Goal: Browse casually: Explore the website without a specific task or goal

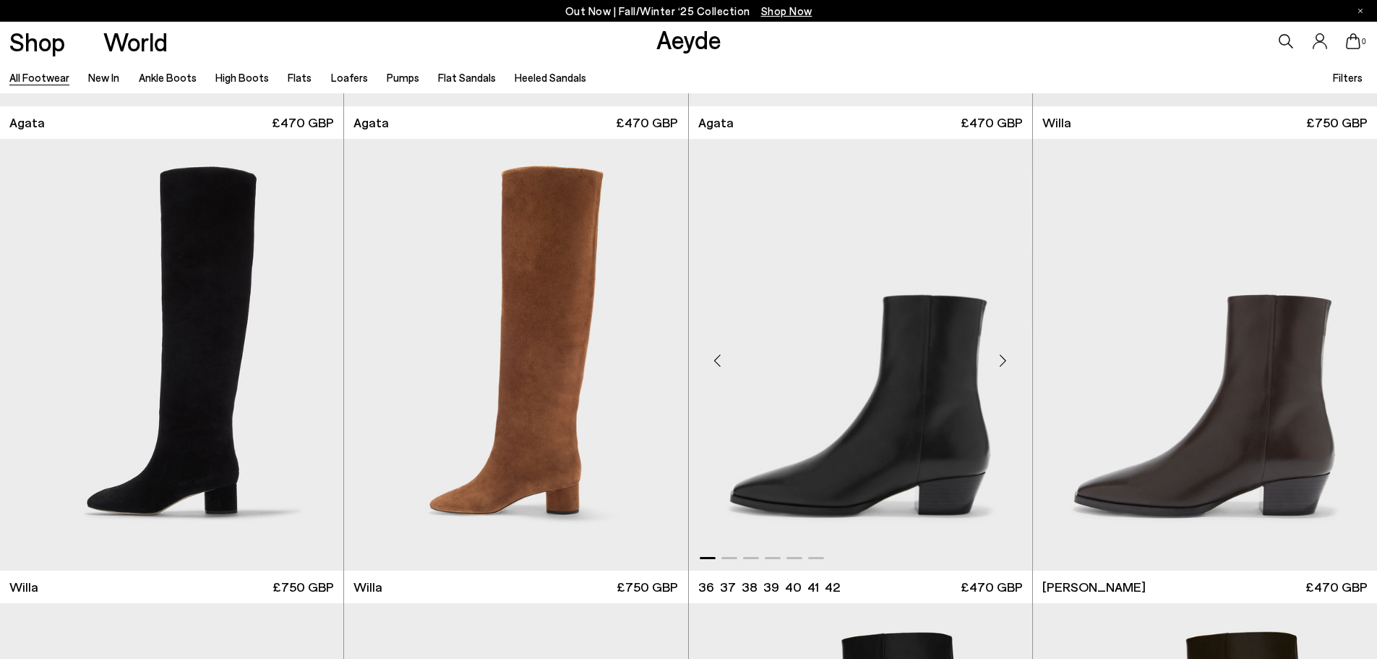
scroll to position [940, 0]
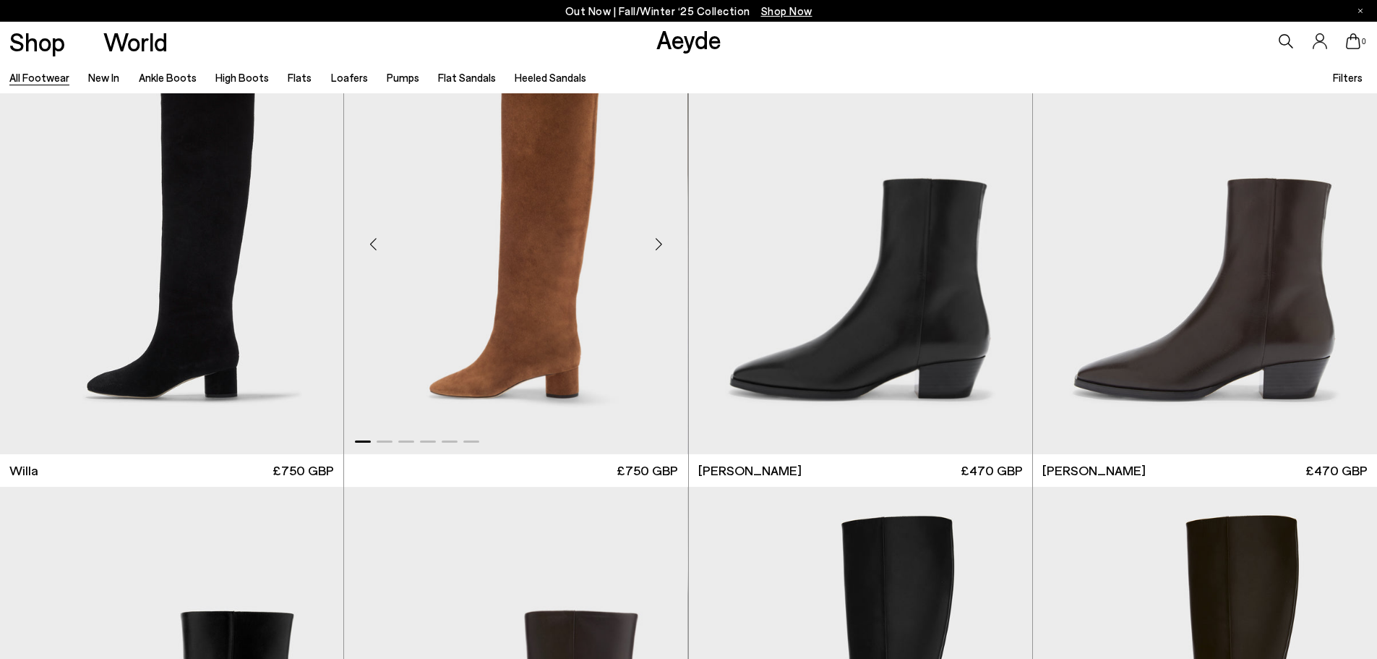
scroll to position [940, 0]
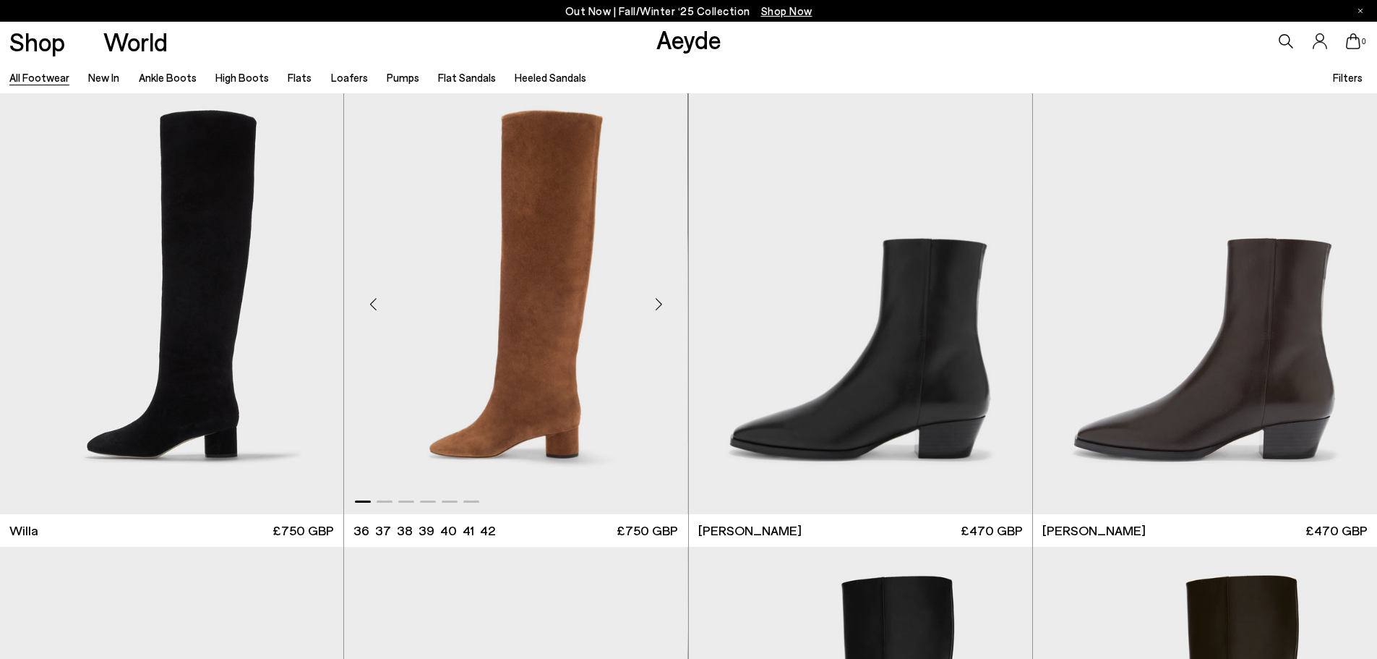
click at [565, 320] on img "1 / 6" at bounding box center [515, 298] width 343 height 432
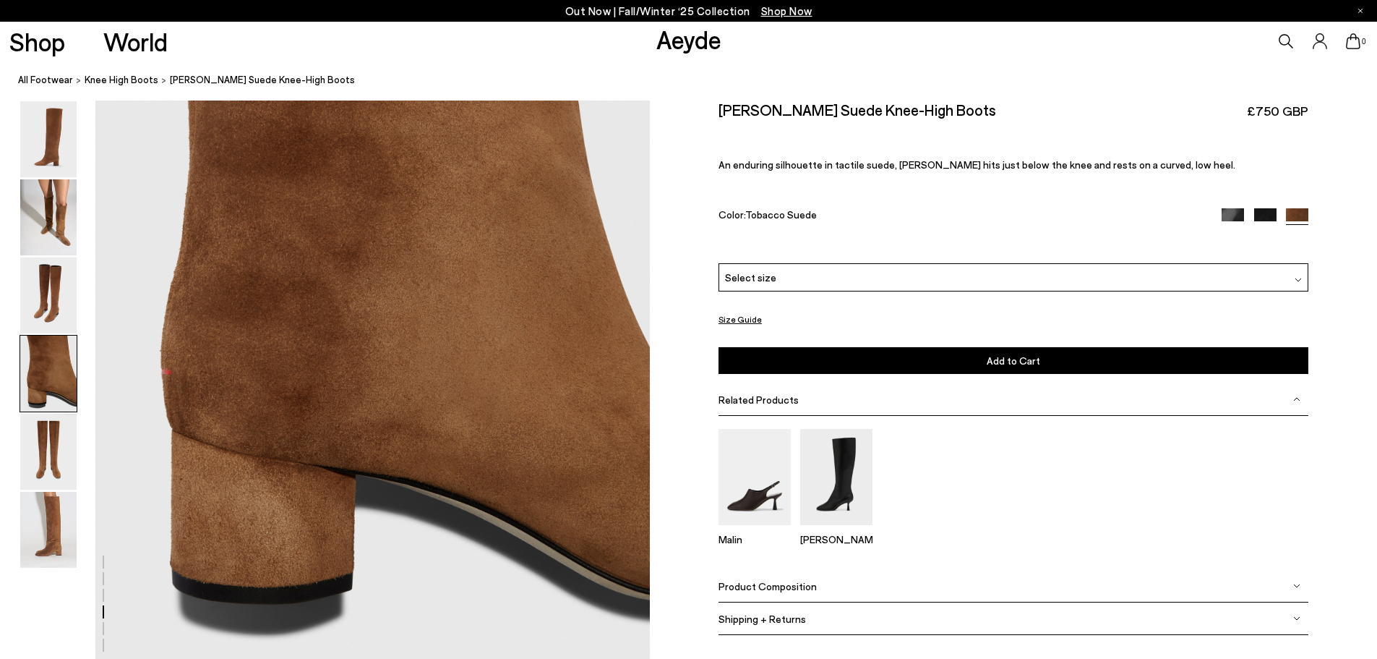
scroll to position [2603, 0]
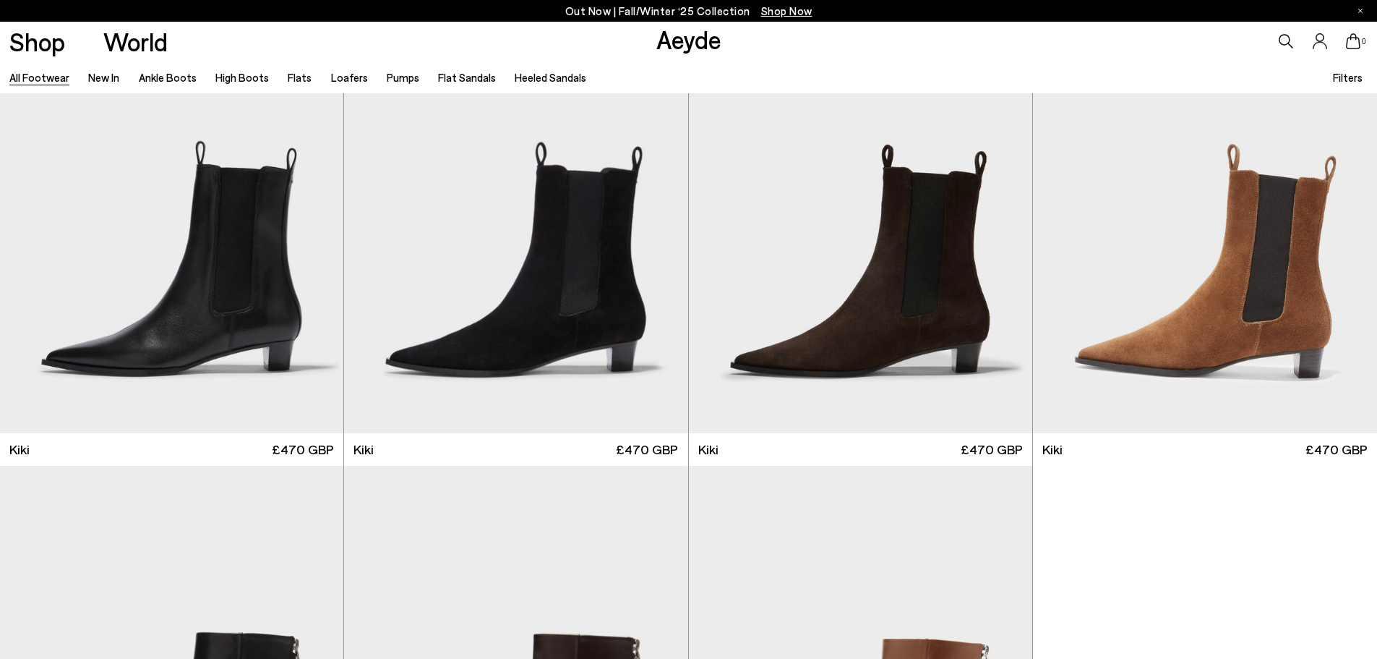
scroll to position [7418, 0]
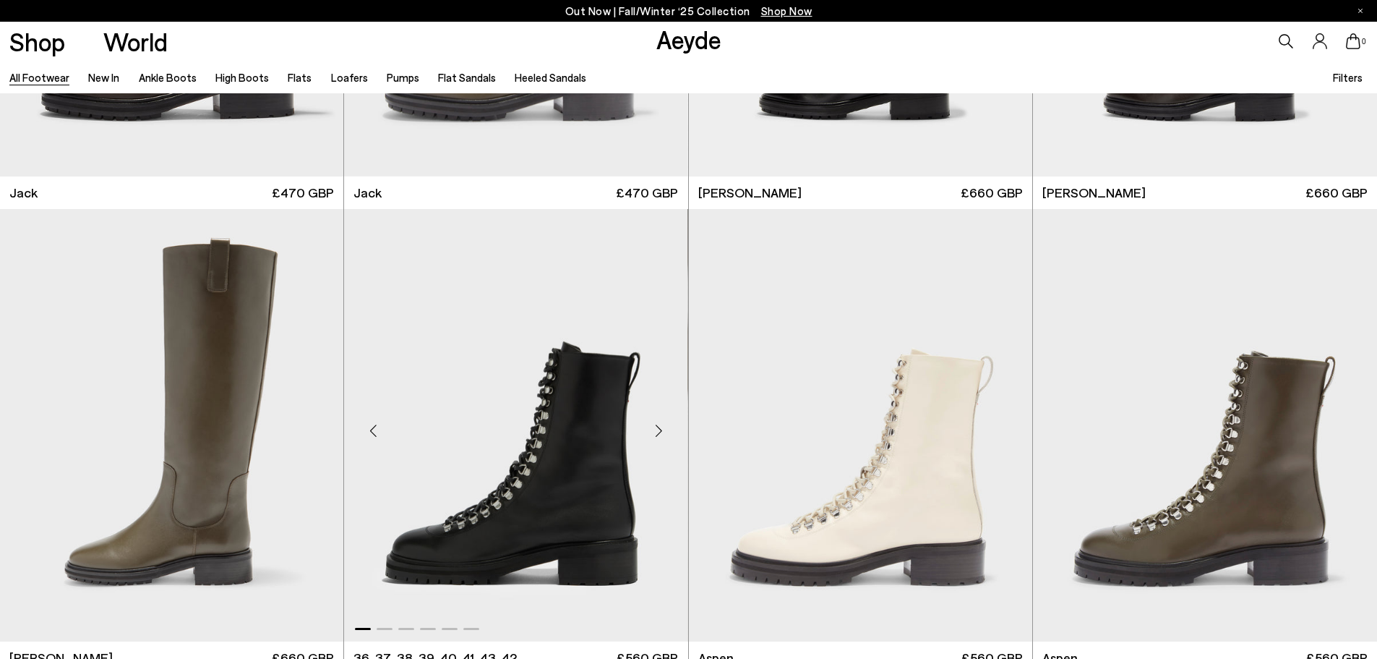
scroll to position [11931, 0]
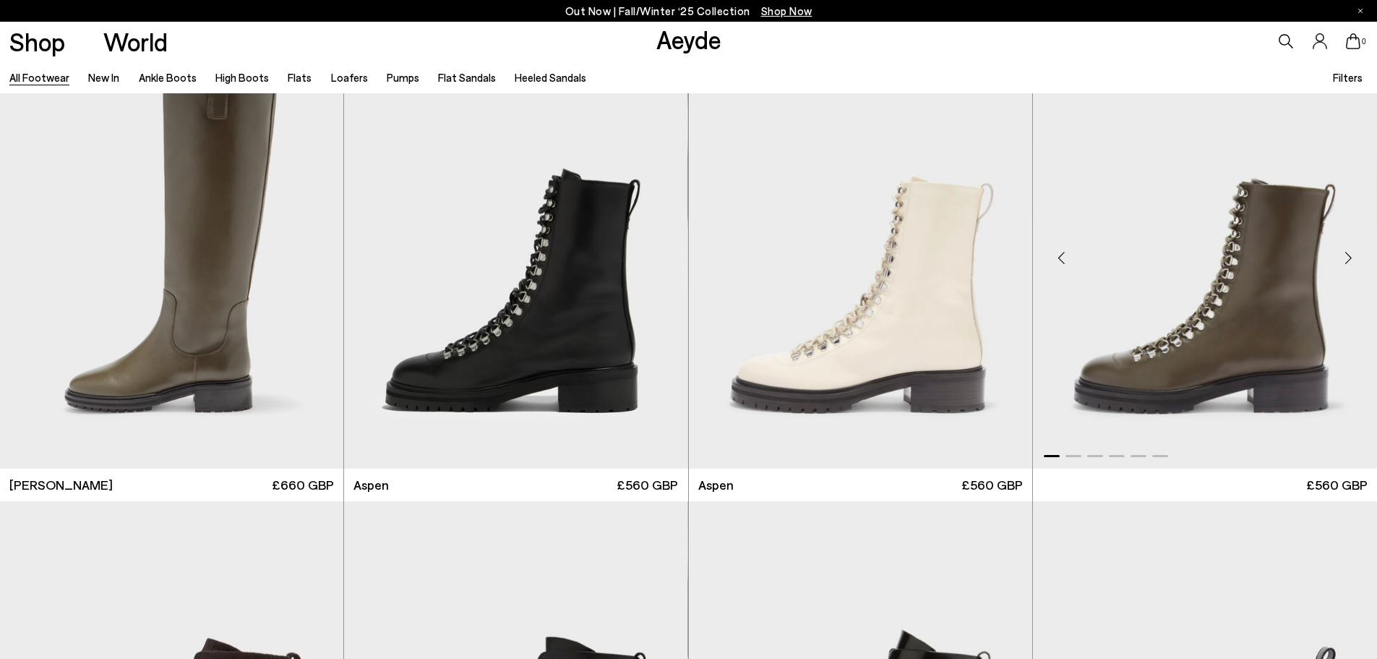
scroll to position [12003, 0]
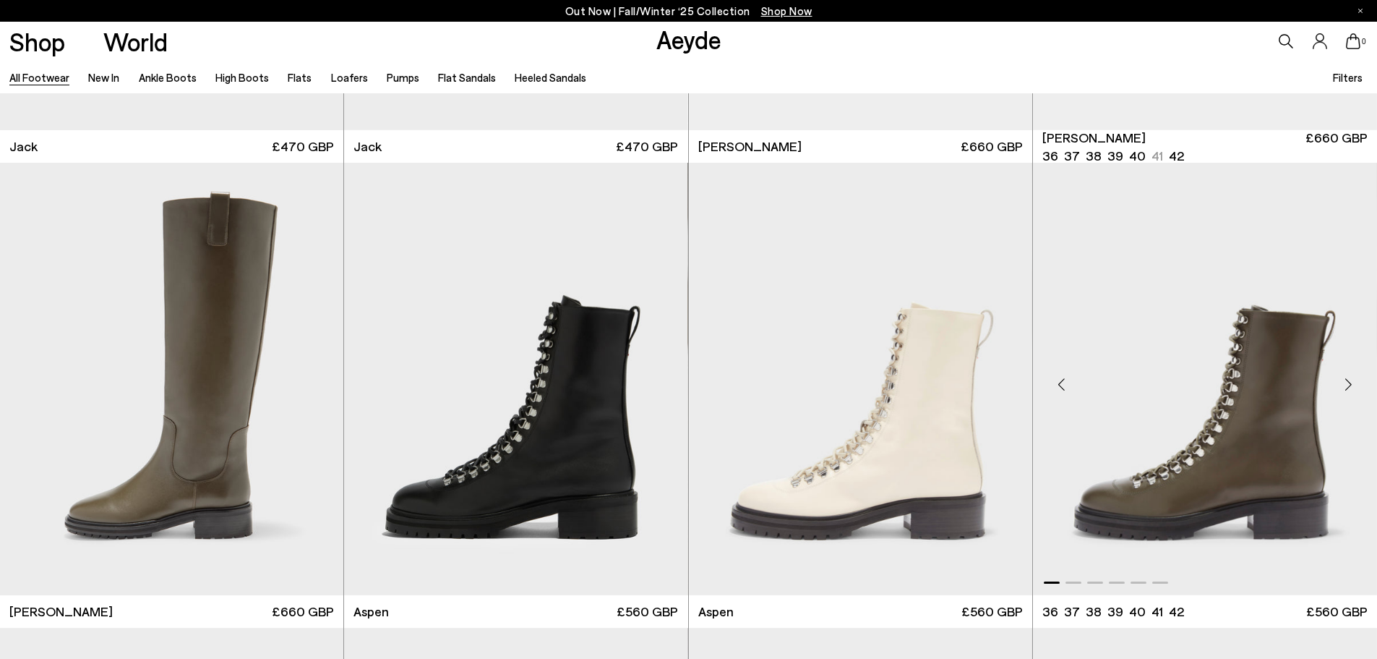
click at [1241, 443] on img "1 / 6" at bounding box center [1205, 379] width 344 height 432
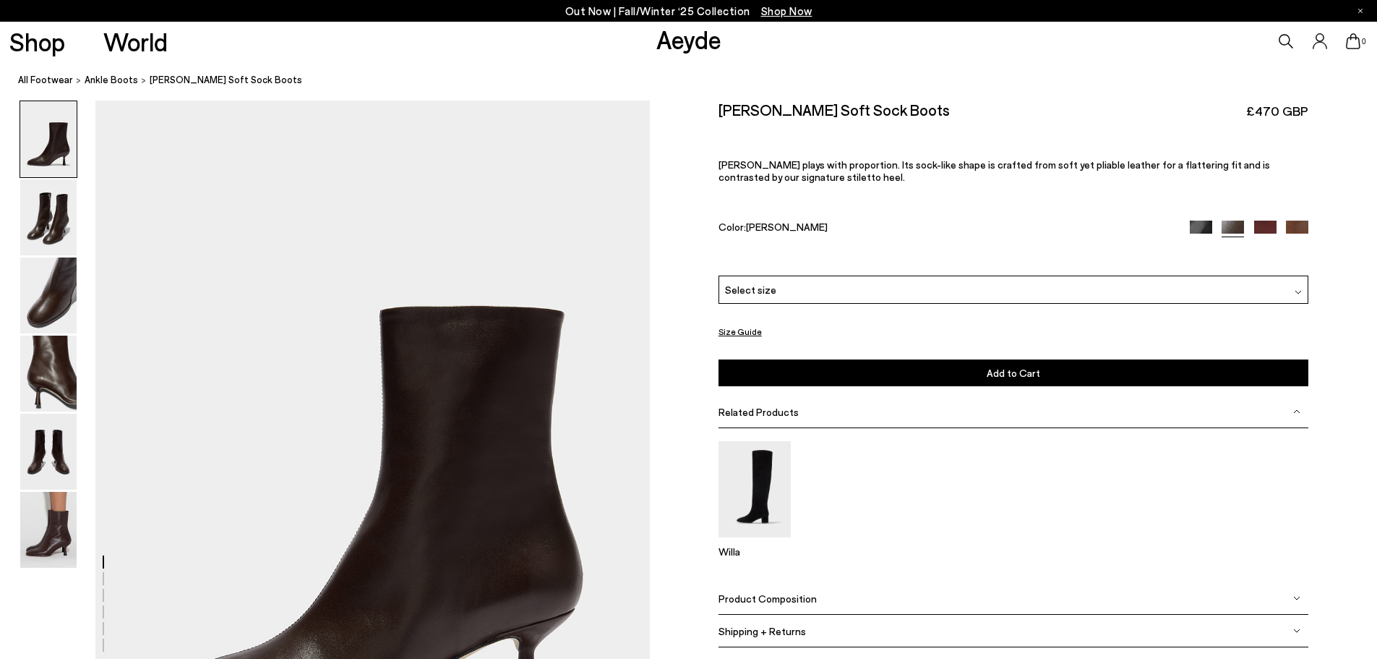
scroll to position [289, 0]
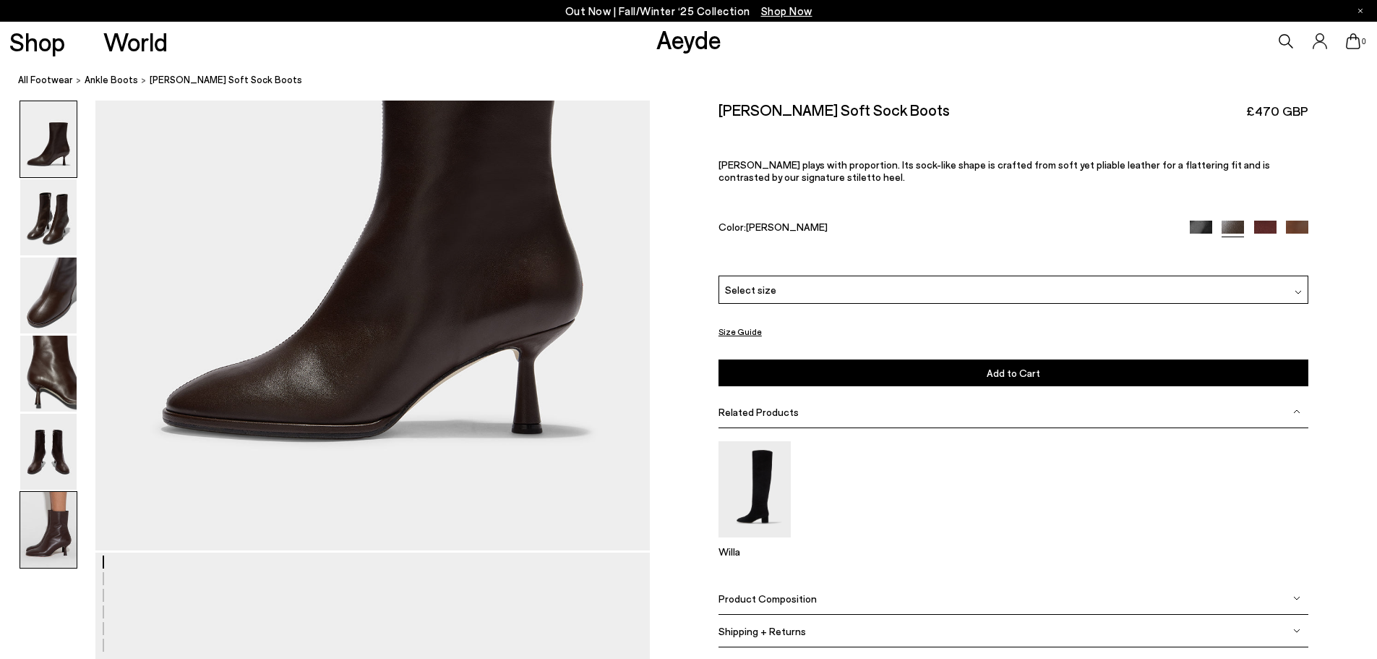
click at [54, 525] on img at bounding box center [48, 530] width 56 height 76
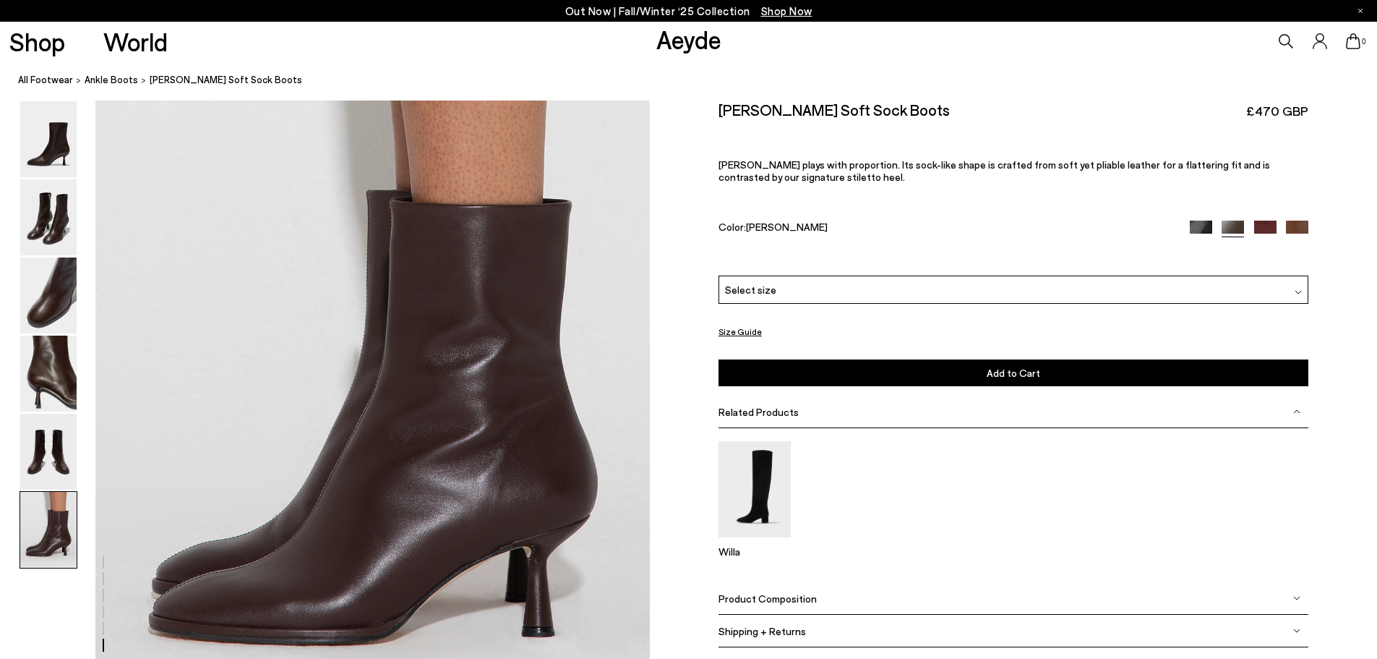
scroll to position [3807, 0]
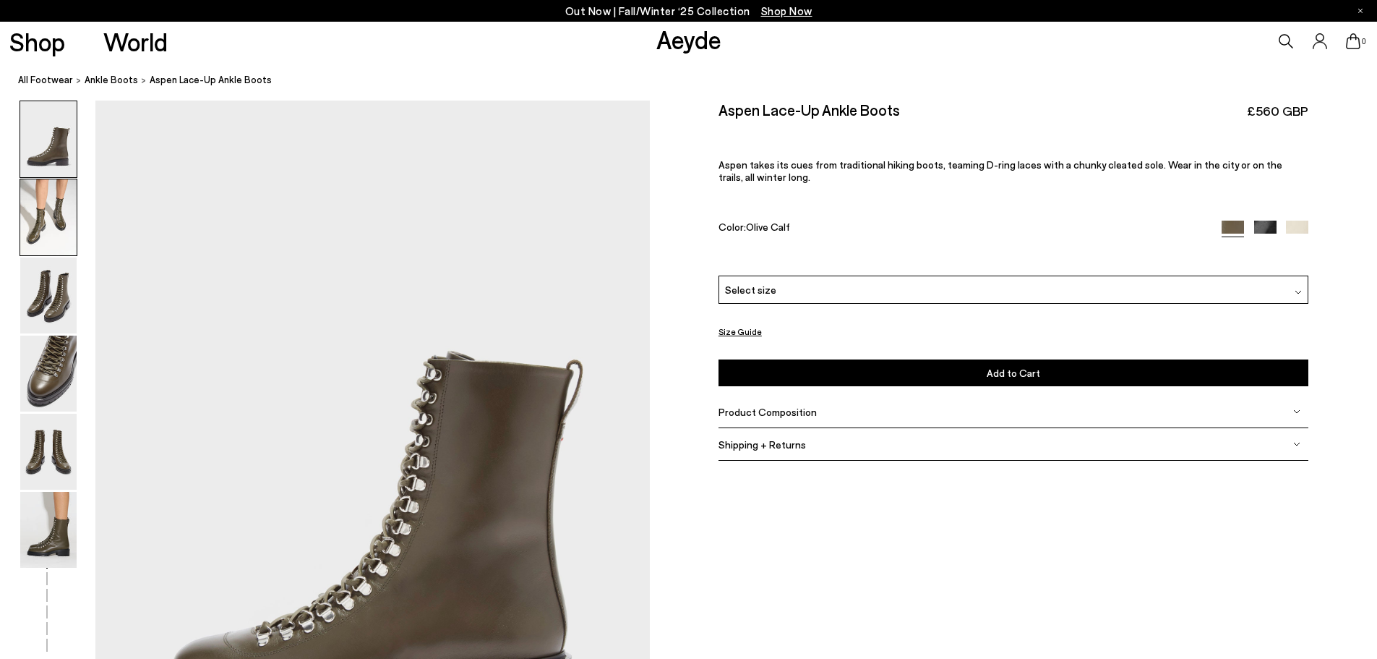
click at [61, 209] on img at bounding box center [48, 217] width 56 height 76
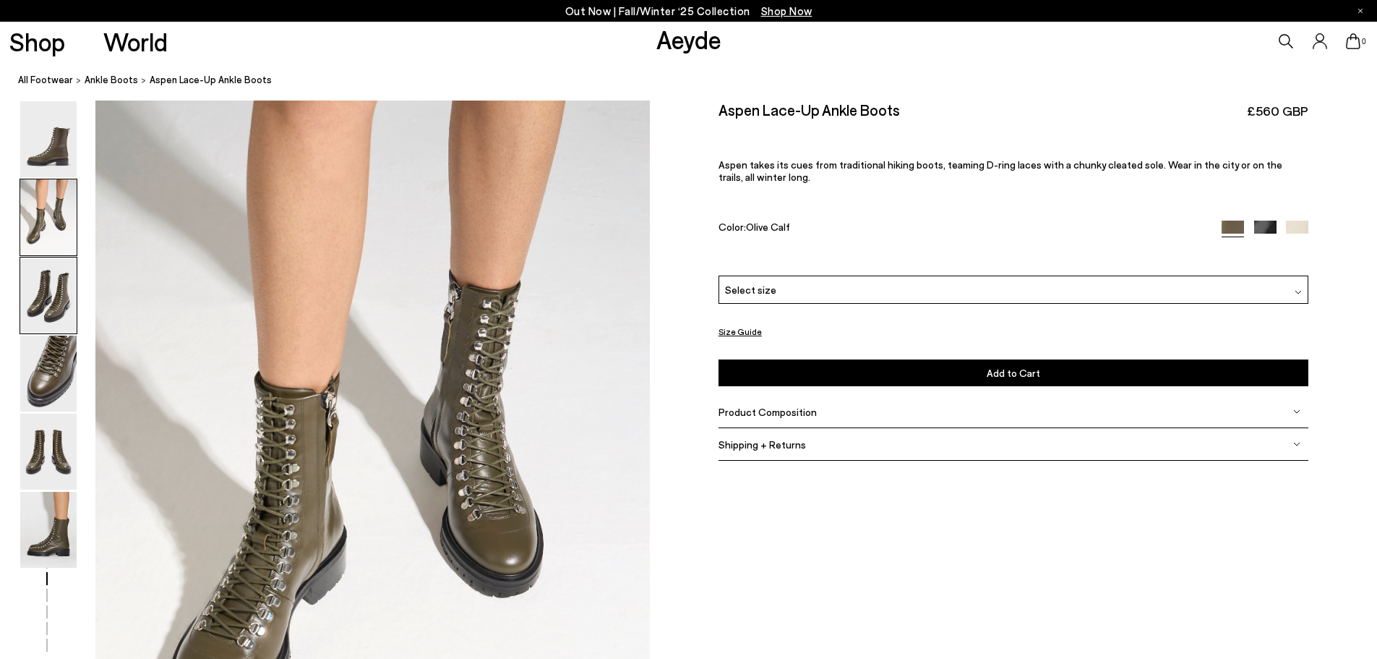
click at [68, 265] on img at bounding box center [48, 295] width 56 height 76
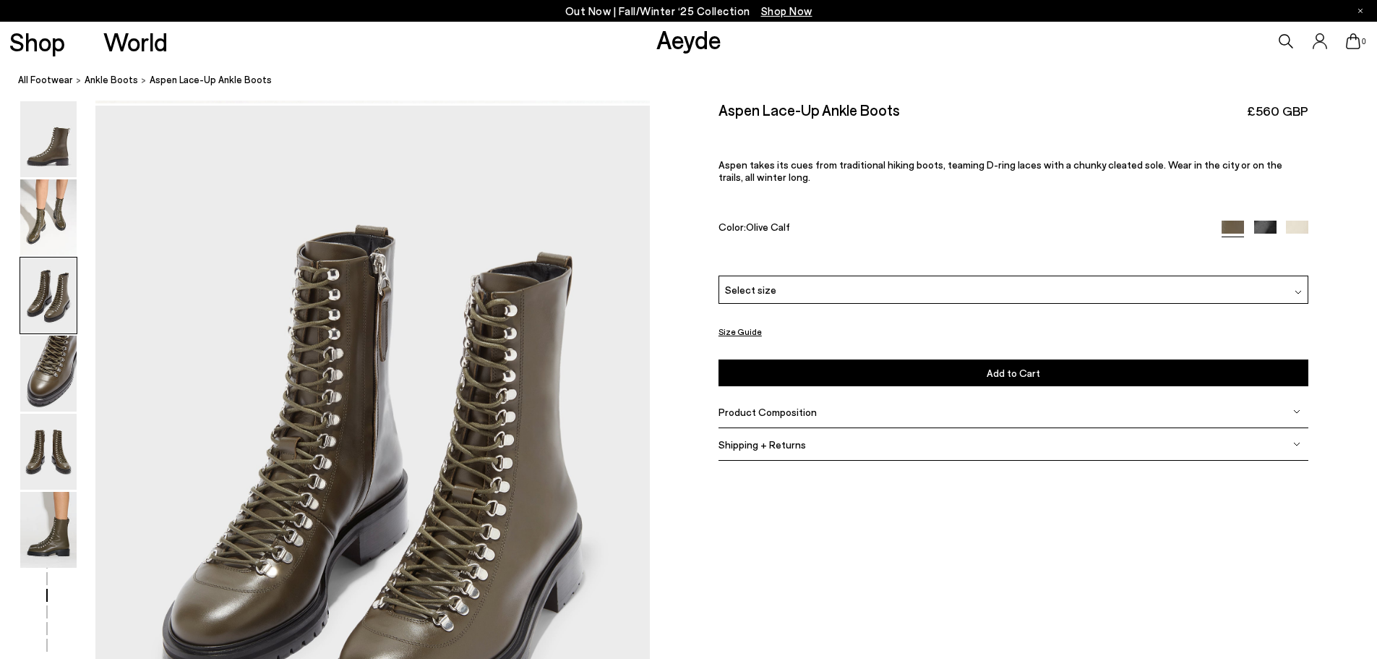
scroll to position [1484, 0]
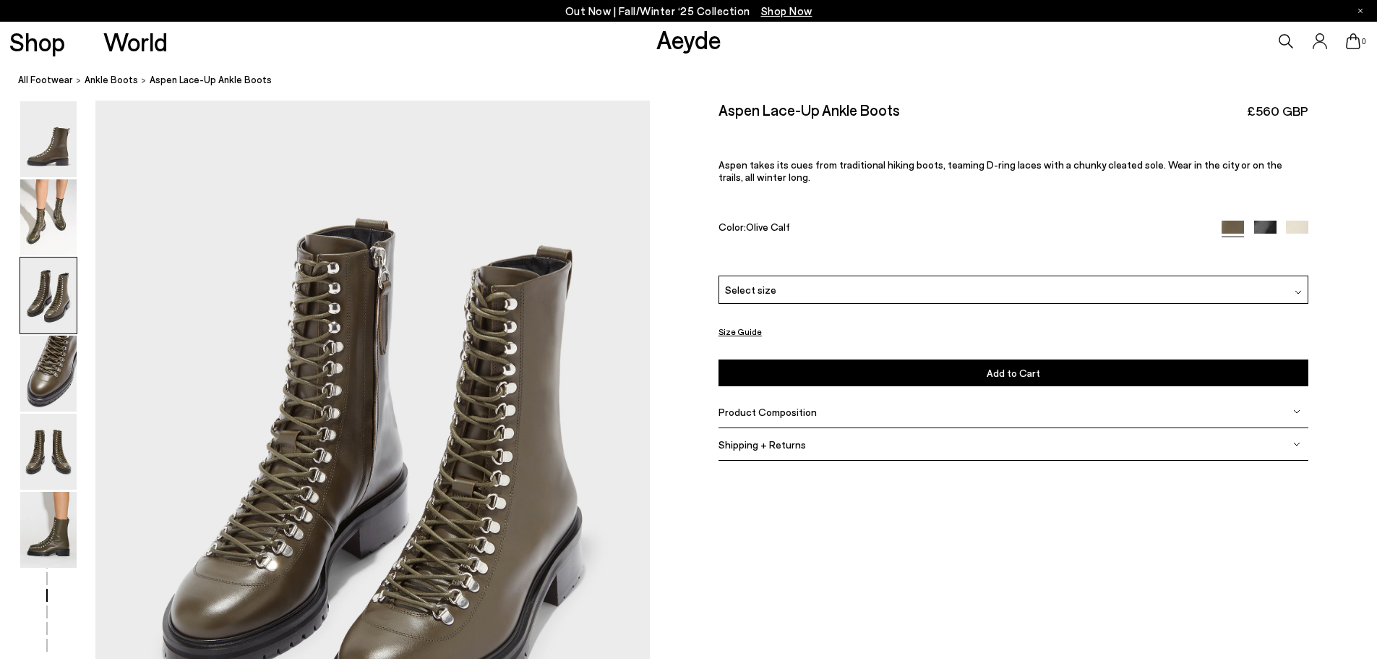
click at [68, 319] on img at bounding box center [48, 295] width 56 height 76
click at [54, 450] on img at bounding box center [48, 452] width 56 height 76
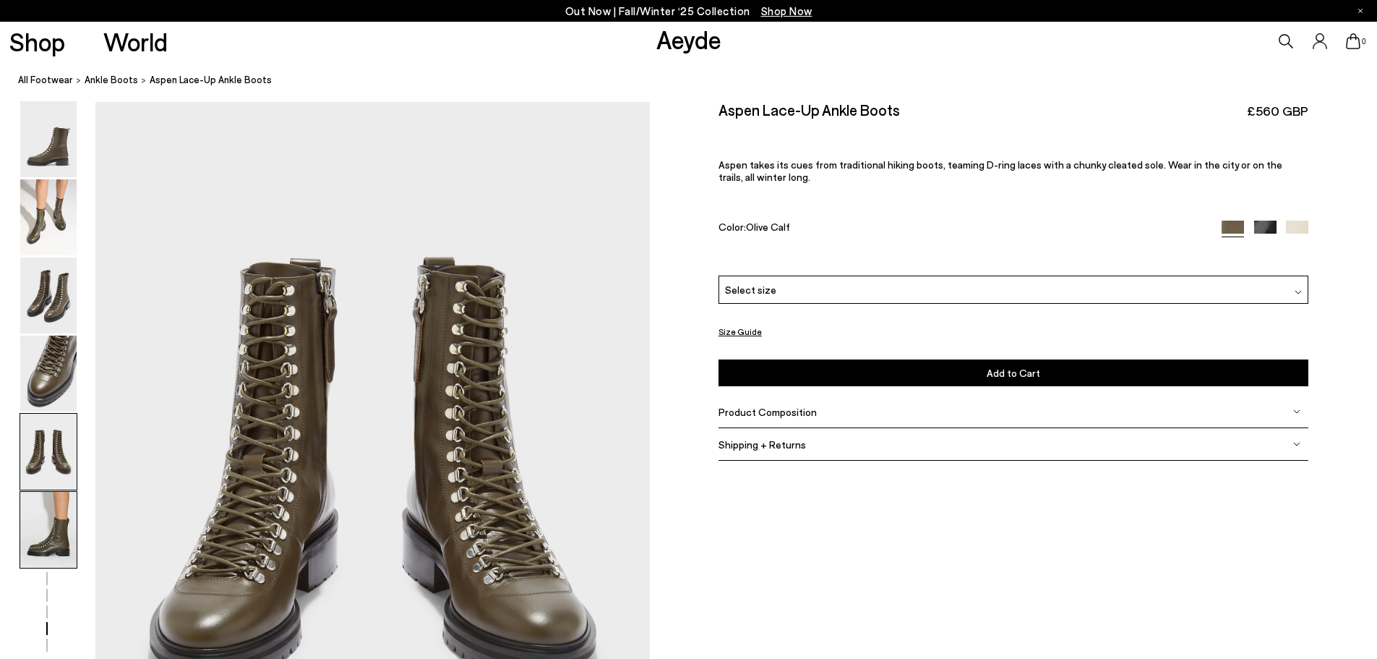
click at [55, 517] on img at bounding box center [48, 530] width 56 height 76
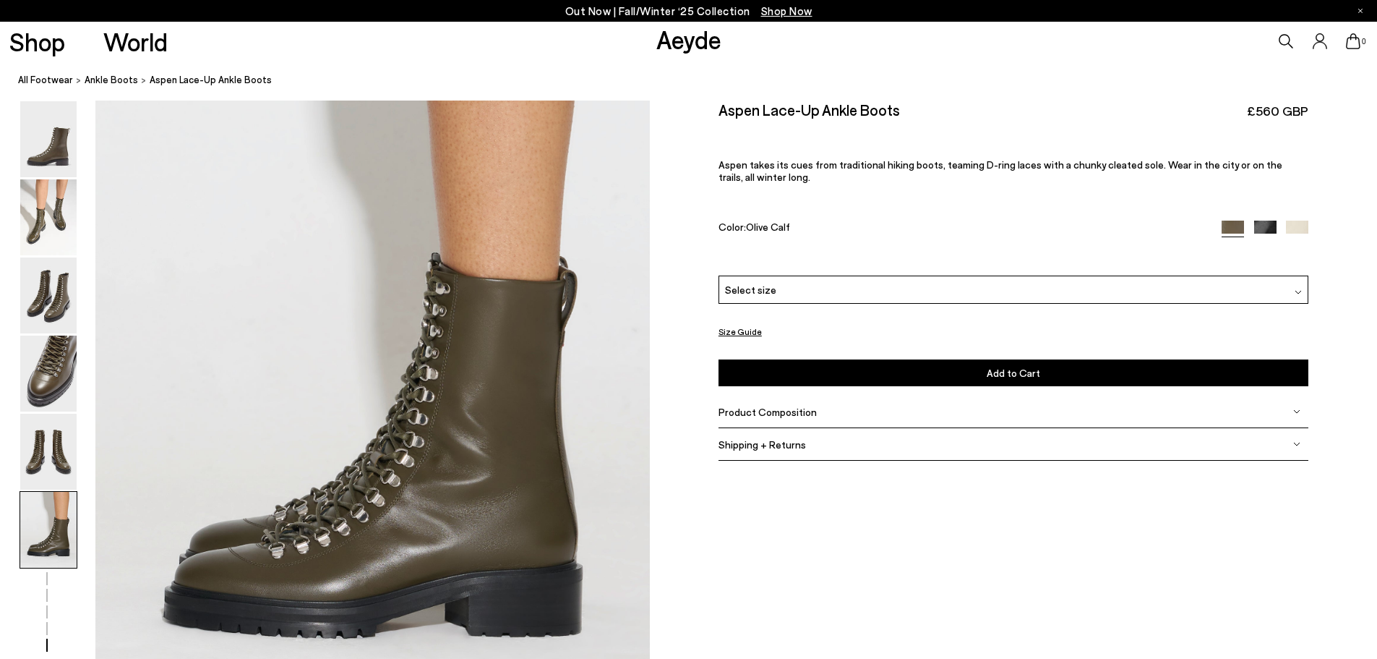
scroll to position [3807, 0]
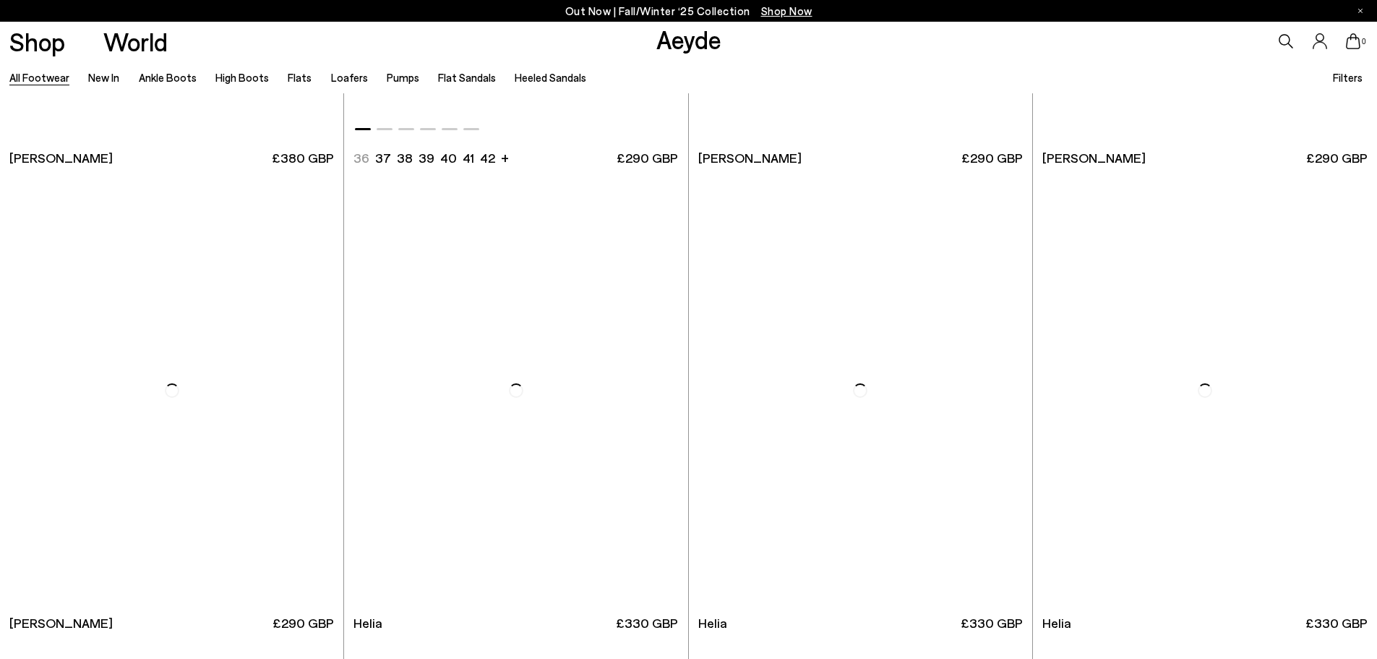
scroll to position [6492, 0]
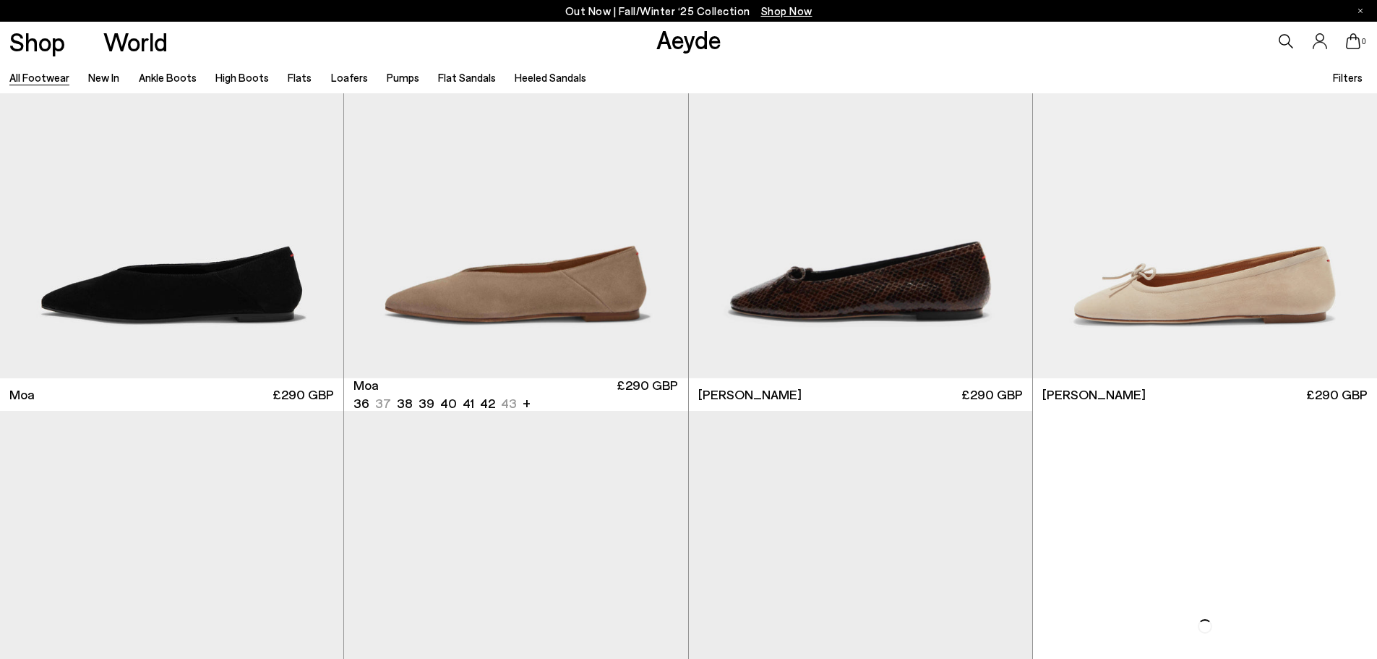
scroll to position [13216, 0]
